Goal: Task Accomplishment & Management: Complete application form

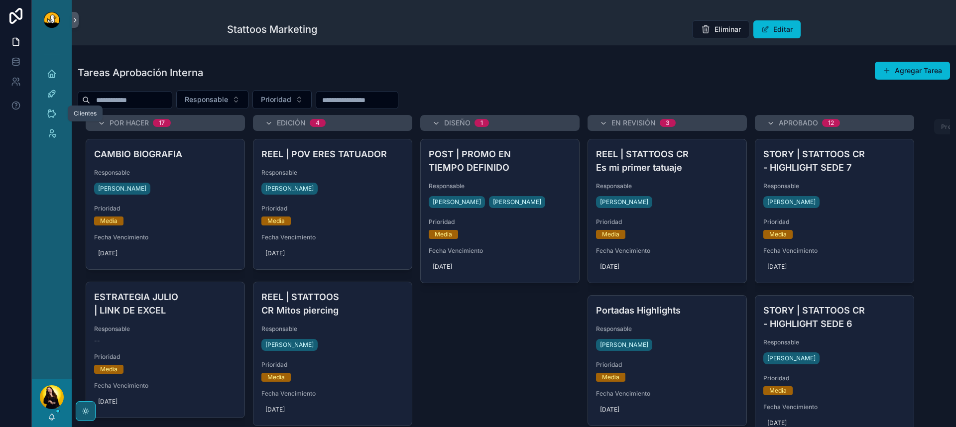
scroll to position [1521, 0]
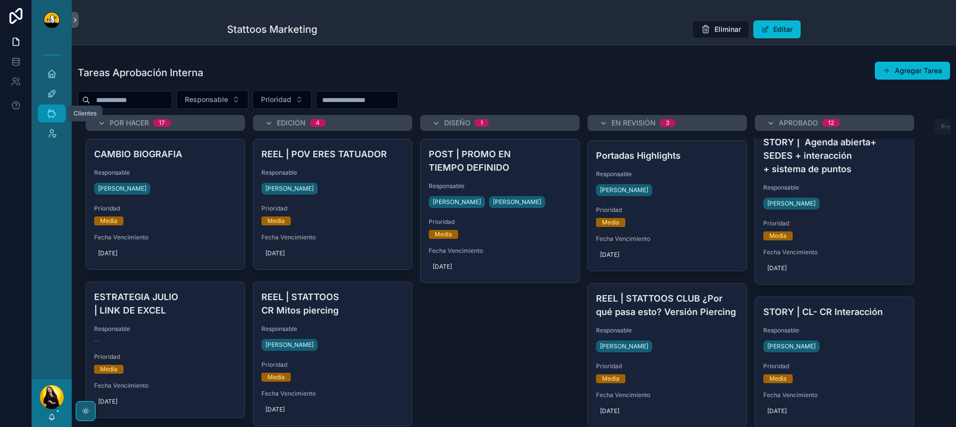
drag, startPoint x: 0, startPoint y: 0, endPoint x: 50, endPoint y: 110, distance: 120.9
click at [50, 110] on icon "scrollable content" at bounding box center [52, 113] width 10 height 10
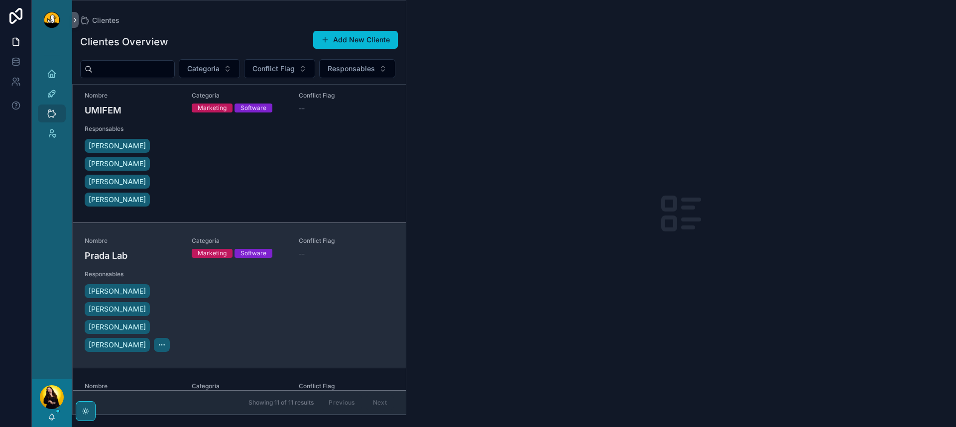
scroll to position [303, 0]
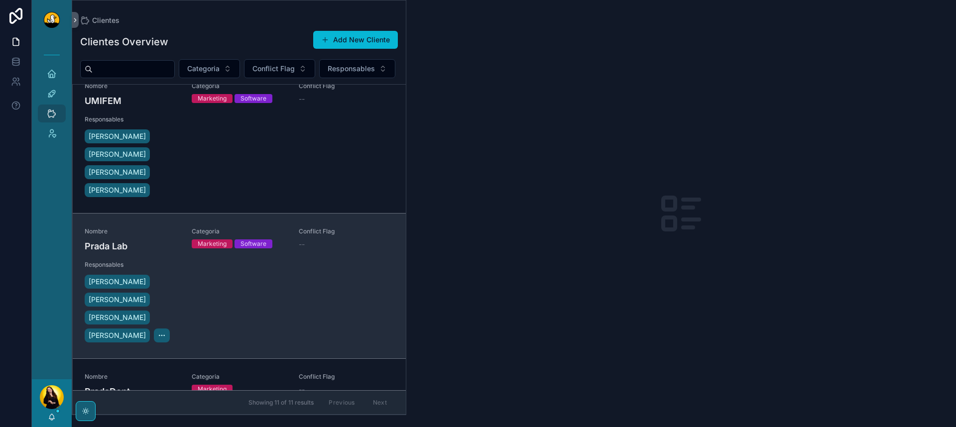
click at [323, 273] on div "Nombre Prada Lab Categoria Marketing Software Conflict Flag -- Responsables [PE…" at bounding box center [239, 285] width 309 height 117
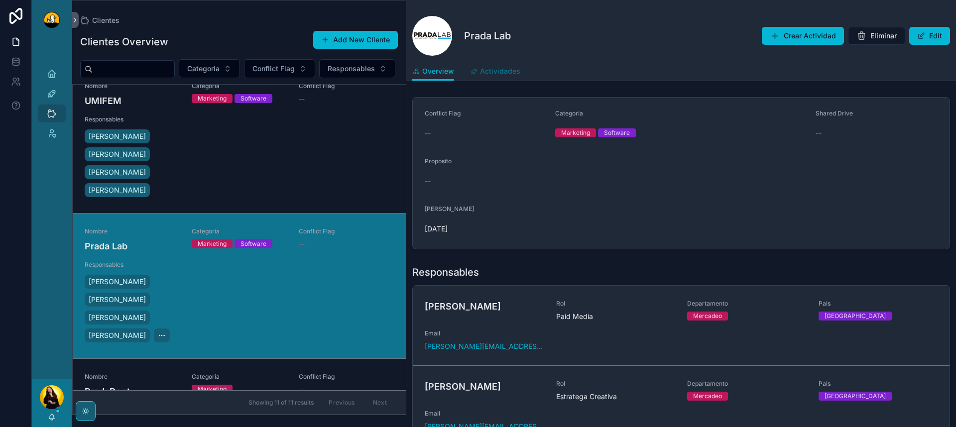
click at [509, 65] on link "Actividades" at bounding box center [495, 72] width 50 height 20
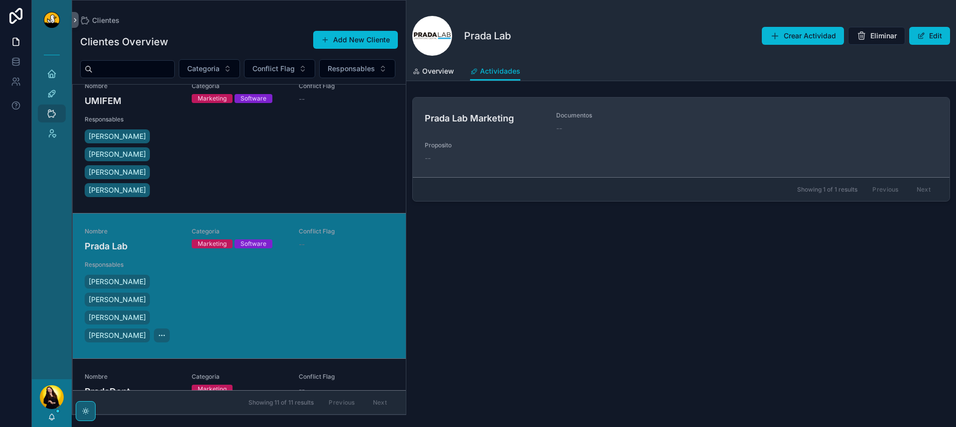
click at [501, 154] on div "--" at bounding box center [681, 158] width 513 height 10
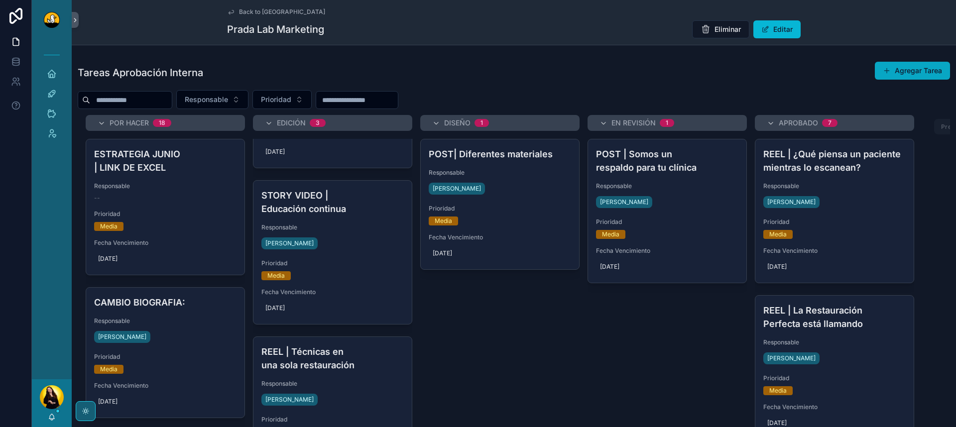
click at [912, 72] on button "Agregar Tarea" at bounding box center [911, 71] width 75 height 18
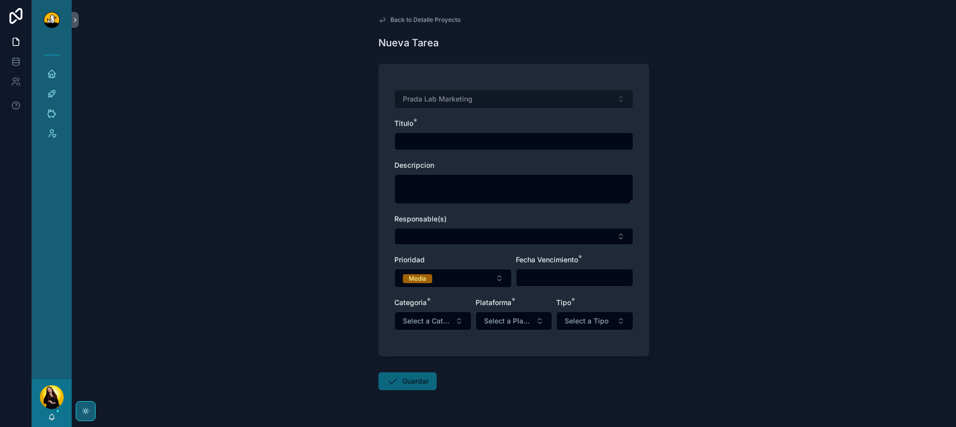
click at [421, 145] on input "scrollable content" at bounding box center [514, 141] width 238 height 14
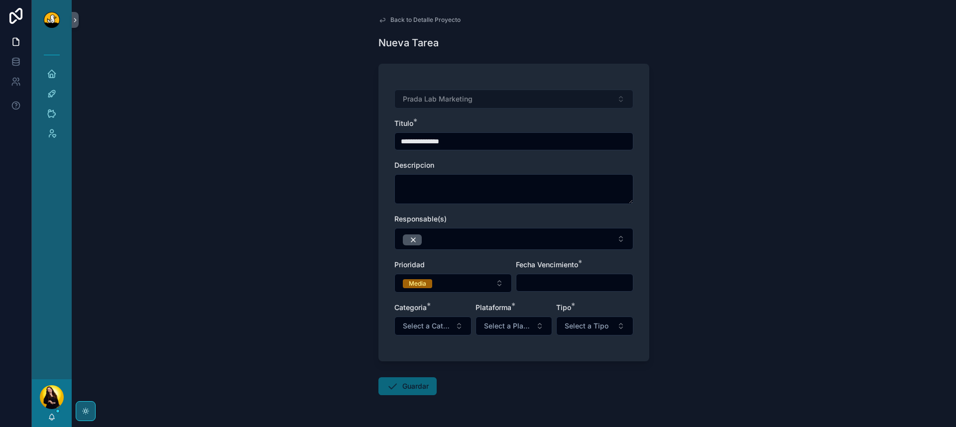
drag, startPoint x: 457, startPoint y: 143, endPoint x: 422, endPoint y: 143, distance: 34.8
click at [422, 143] on input "**********" at bounding box center [514, 141] width 238 height 14
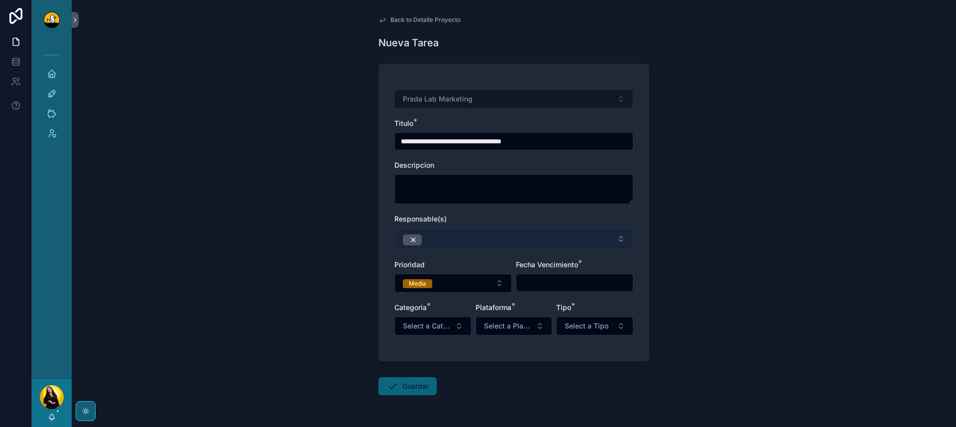
type input "**********"
click at [445, 243] on button "Select Button" at bounding box center [513, 239] width 239 height 22
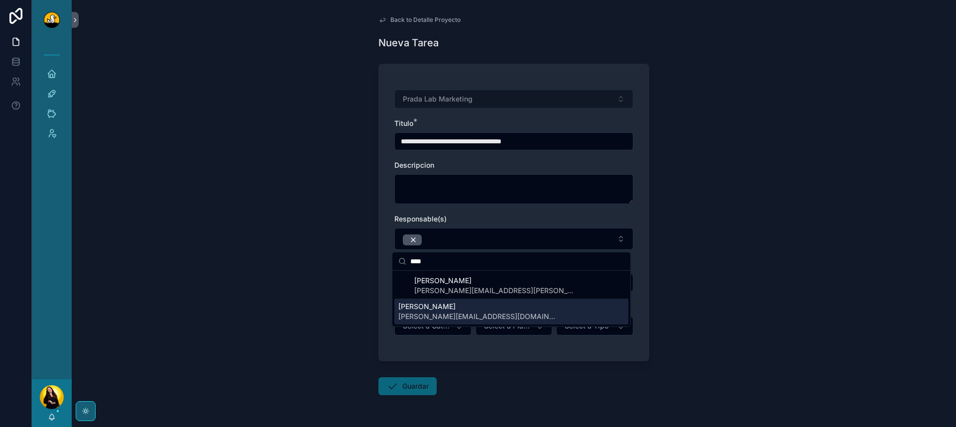
type input "****"
click at [439, 312] on span "[PERSON_NAME][EMAIL_ADDRESS][DOMAIN_NAME]" at bounding box center [477, 317] width 159 height 10
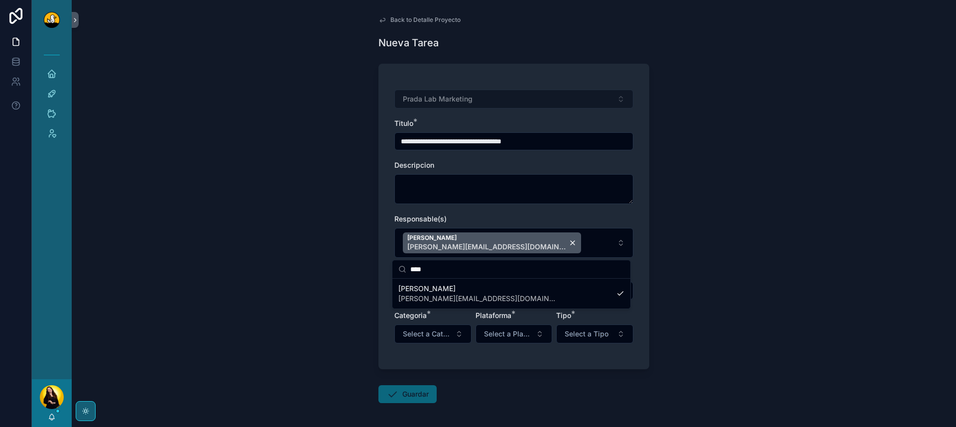
click at [554, 204] on div "**********" at bounding box center [513, 222] width 239 height 264
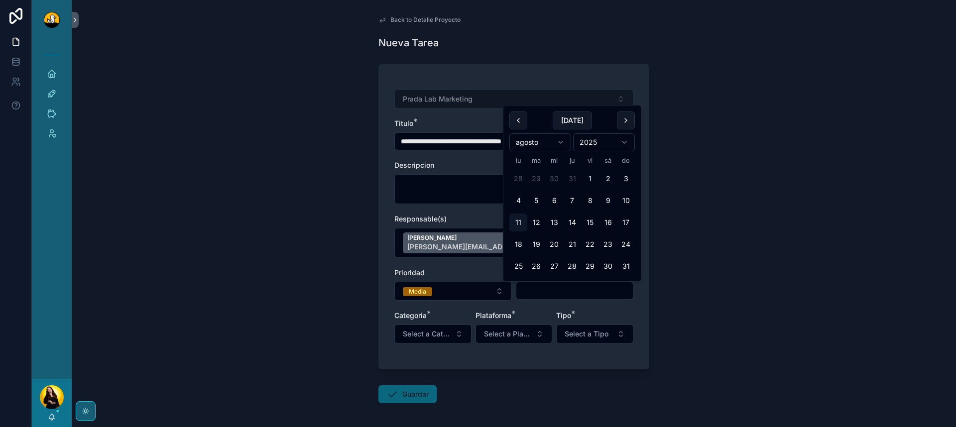
click at [529, 296] on input "scrollable content" at bounding box center [574, 291] width 116 height 14
click at [594, 222] on button "15" at bounding box center [590, 222] width 18 height 18
type input "*********"
click at [606, 307] on div "**********" at bounding box center [513, 222] width 239 height 264
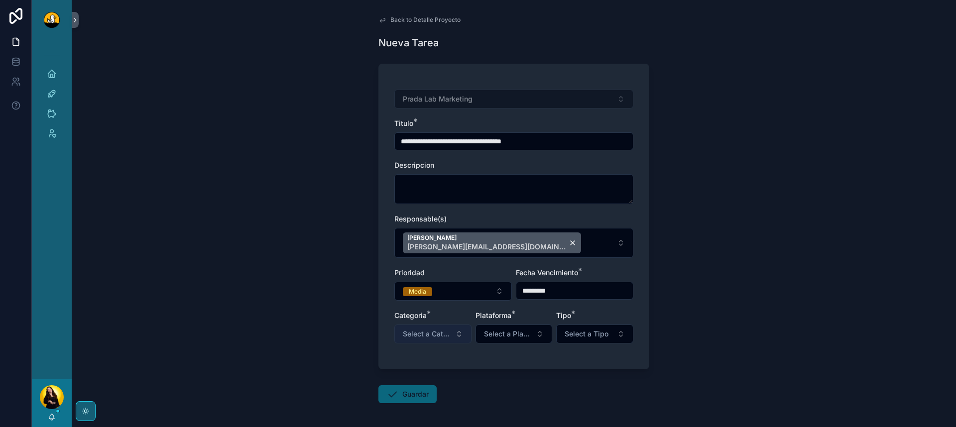
click at [451, 330] on button "Select a Categoría" at bounding box center [432, 333] width 77 height 19
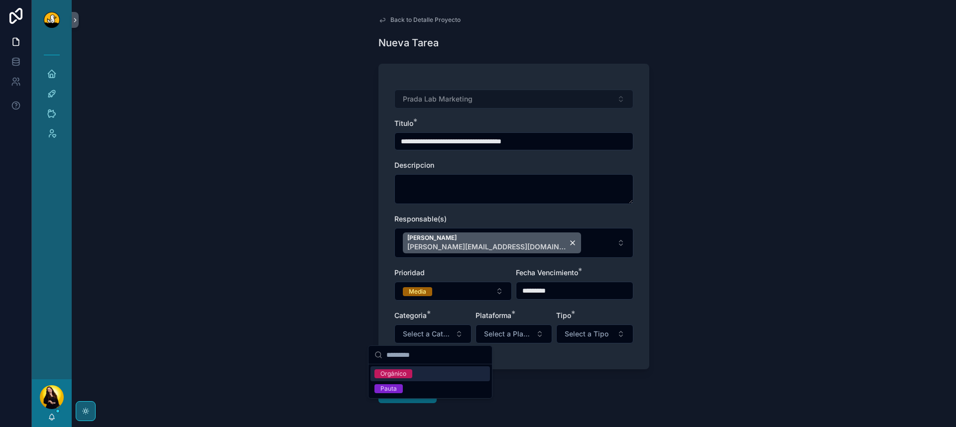
click at [414, 374] on div "Orgánico" at bounding box center [429, 373] width 119 height 15
click at [507, 330] on span "Select a Plataforma" at bounding box center [508, 334] width 48 height 10
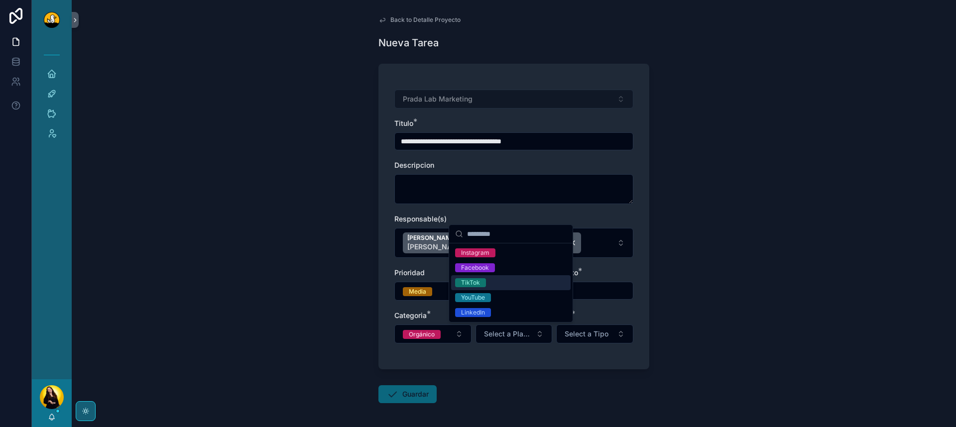
click at [490, 280] on div "TikTok" at bounding box center [510, 282] width 119 height 15
drag, startPoint x: 502, startPoint y: 269, endPoint x: 501, endPoint y: 258, distance: 10.5
click at [502, 269] on div "Facebook" at bounding box center [510, 267] width 119 height 15
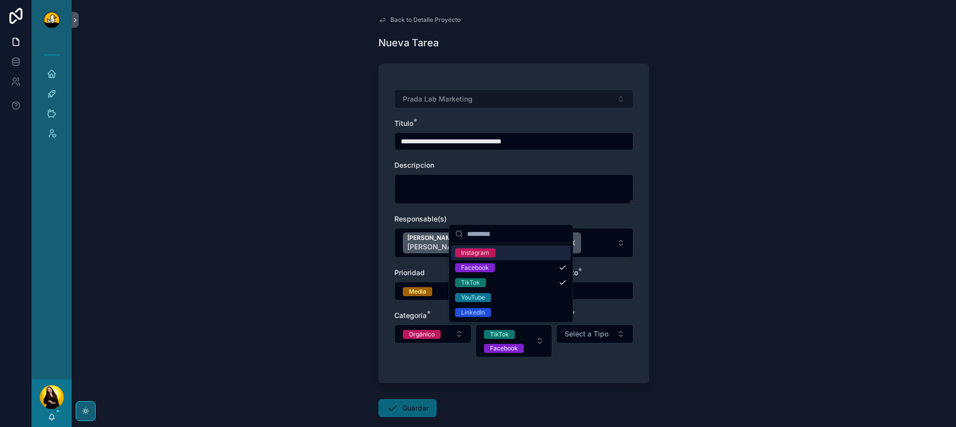
drag, startPoint x: 501, startPoint y: 254, endPoint x: 506, endPoint y: 262, distance: 9.4
click at [501, 254] on div "Instagram" at bounding box center [510, 252] width 119 height 15
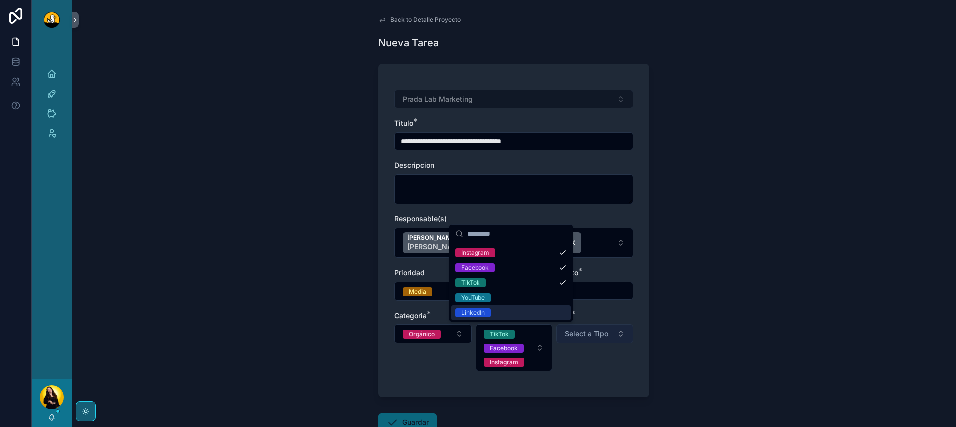
click at [594, 332] on span "Select a Tipo" at bounding box center [586, 334] width 44 height 10
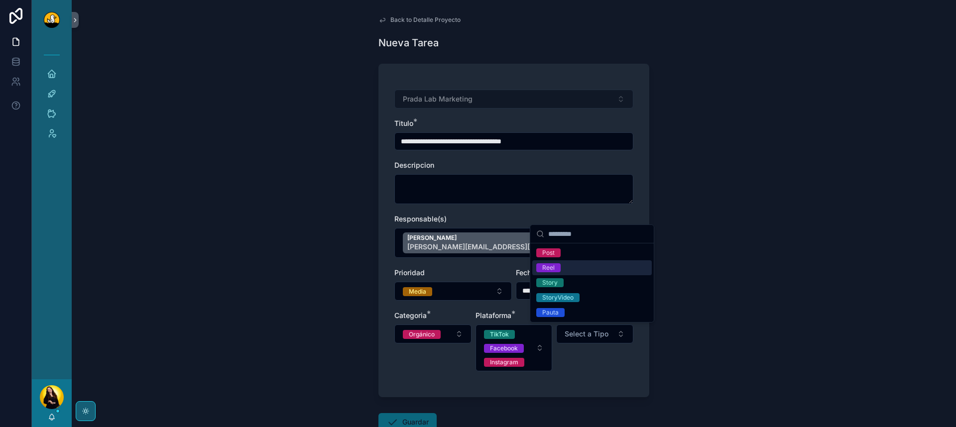
click at [589, 267] on div "Reel" at bounding box center [591, 267] width 119 height 15
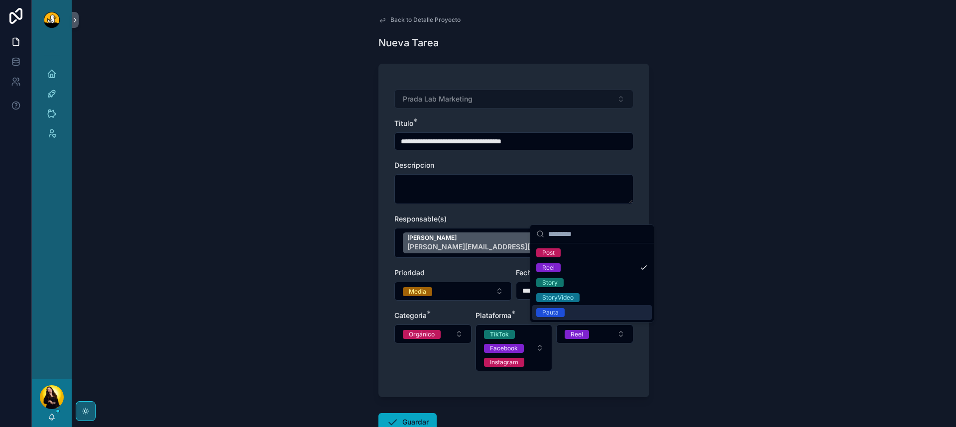
click at [415, 414] on button "Guardar" at bounding box center [407, 422] width 58 height 18
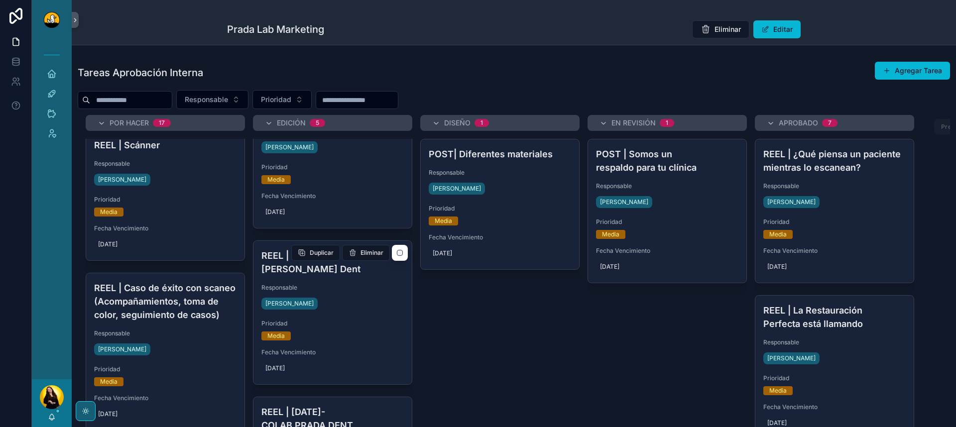
scroll to position [404, 0]
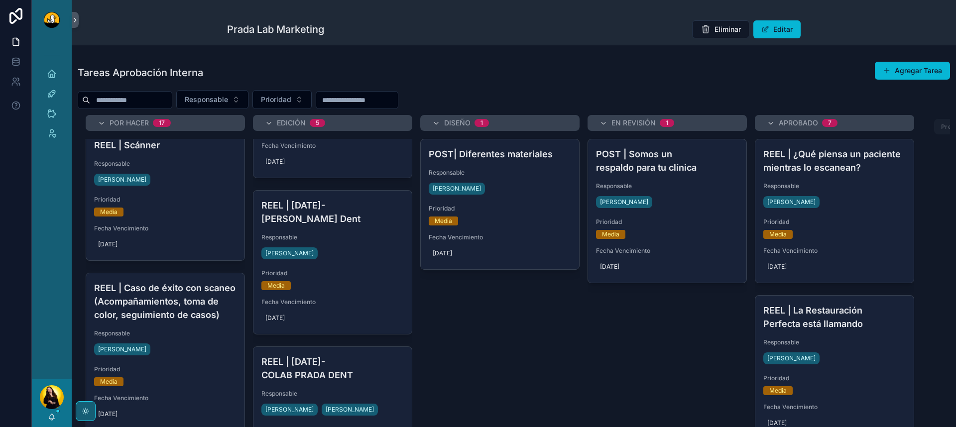
drag, startPoint x: 193, startPoint y: 317, endPoint x: 765, endPoint y: 0, distance: 653.6
